Goal: Information Seeking & Learning: Learn about a topic

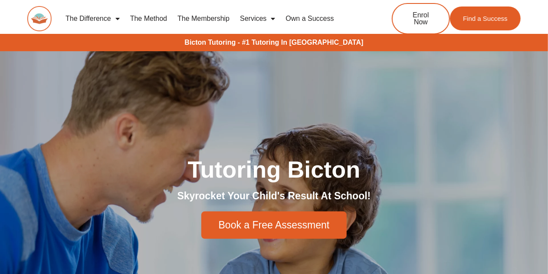
click at [141, 17] on link "The Method" at bounding box center [148, 19] width 47 height 20
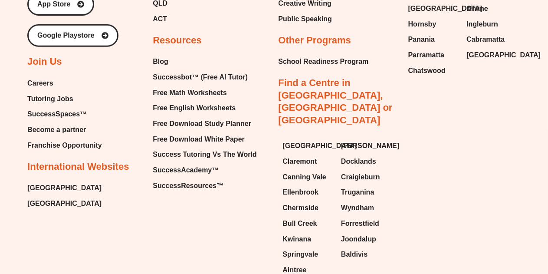
scroll to position [2076, 0]
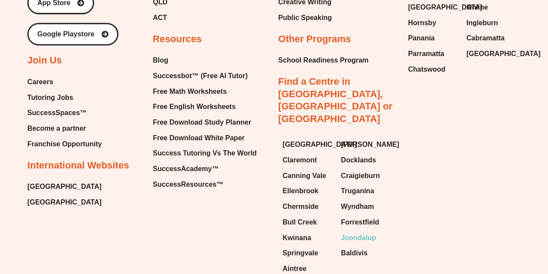
click at [348, 231] on span "Joondalup" at bounding box center [358, 237] width 35 height 13
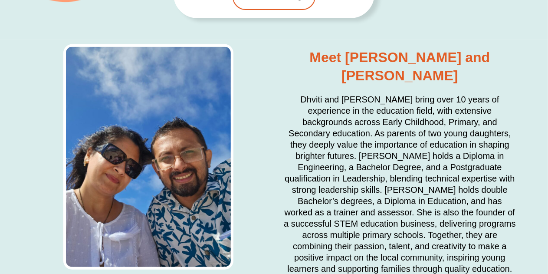
scroll to position [1892, 0]
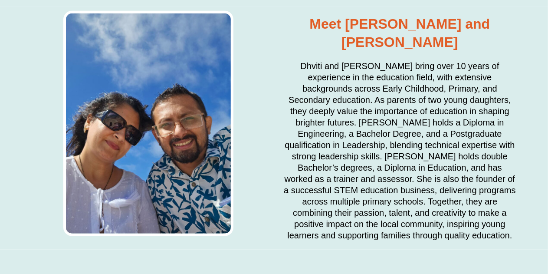
click at [299, 188] on h2 "Dhviti and Maitreya bring over 10 years of experience in the education field, w…" at bounding box center [400, 150] width 234 height 180
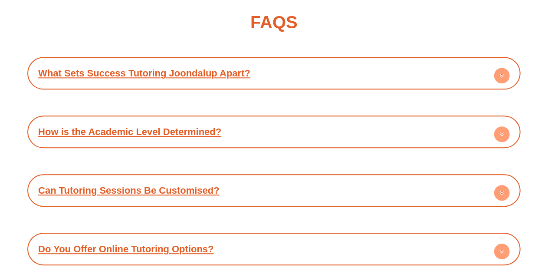
scroll to position [2734, 0]
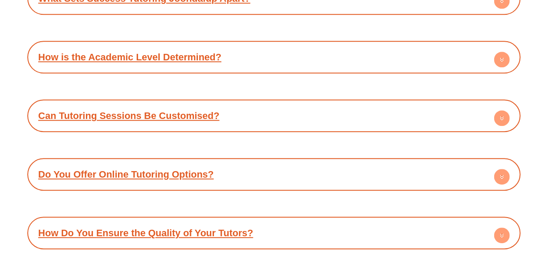
click at [210, 227] on link "How Do You Ensure the Quality of Your Tutors?" at bounding box center [145, 232] width 215 height 11
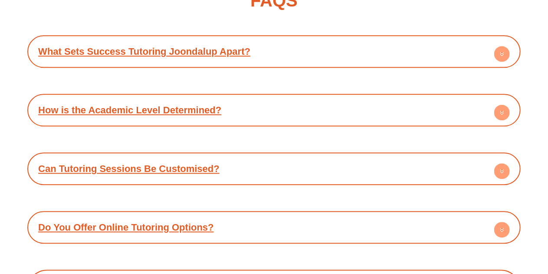
scroll to position [2620, 0]
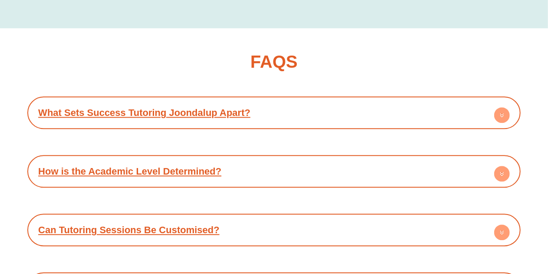
click at [137, 224] on link "Can Tutoring Sessions Be Customised?" at bounding box center [128, 229] width 181 height 11
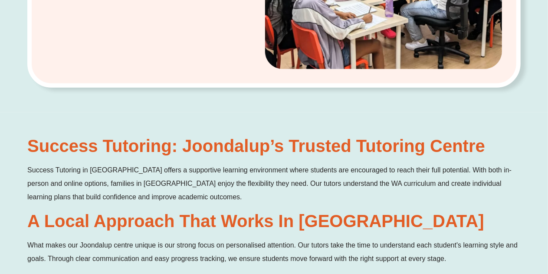
scroll to position [138, 0]
